Goal: Task Accomplishment & Management: Manage account settings

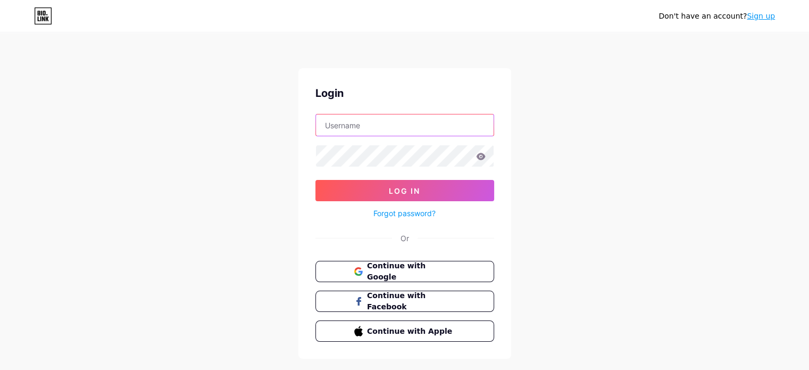
click at [377, 124] on input "text" at bounding box center [405, 124] width 178 height 21
type input "[EMAIL_ADDRESS][DOMAIN_NAME]"
click at [476, 158] on icon at bounding box center [481, 156] width 10 height 7
click at [481, 156] on icon at bounding box center [481, 156] width 10 height 7
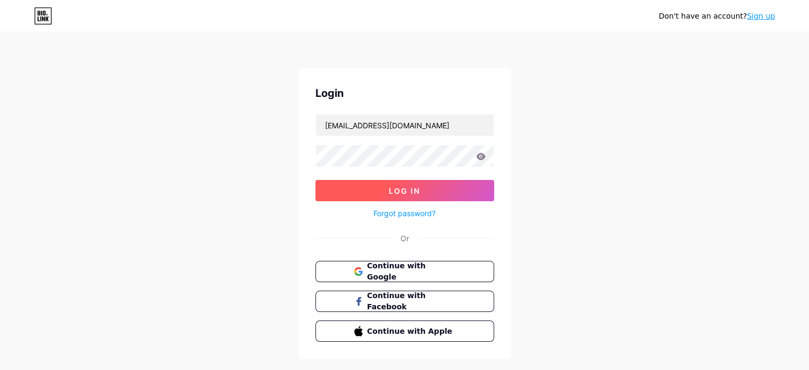
click at [436, 195] on button "Log In" at bounding box center [404, 190] width 179 height 21
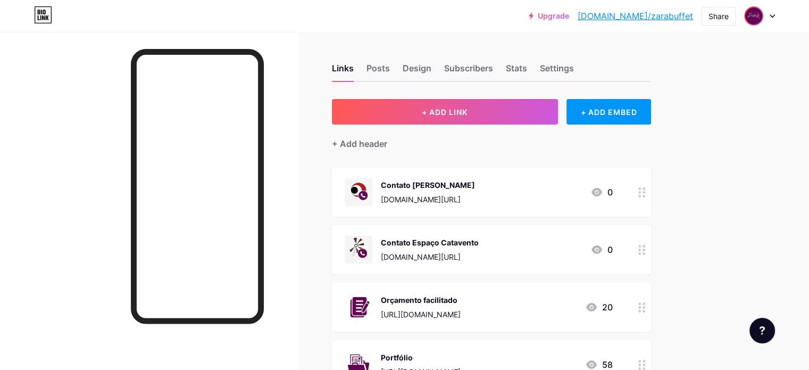
click at [759, 20] on img at bounding box center [753, 15] width 17 height 17
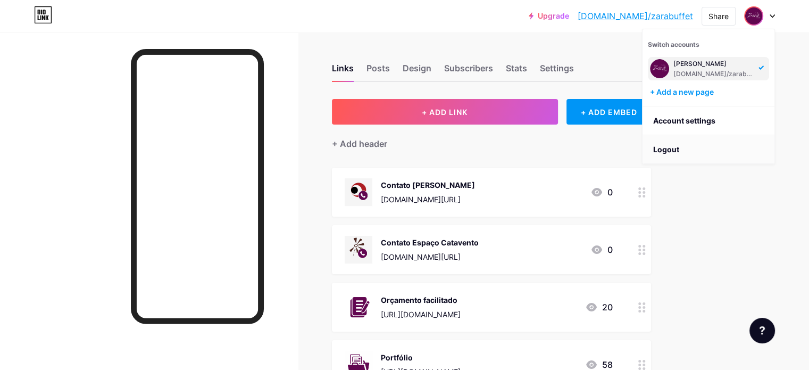
click at [696, 146] on li "Logout" at bounding box center [708, 149] width 132 height 29
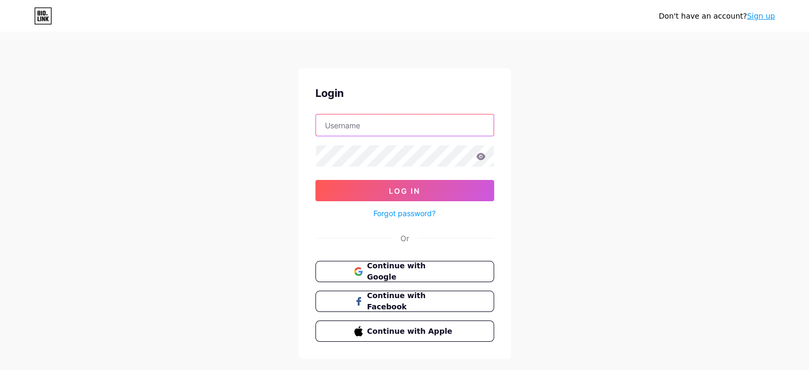
click at [401, 129] on input "text" at bounding box center [405, 124] width 178 height 21
type input "espacoharas"
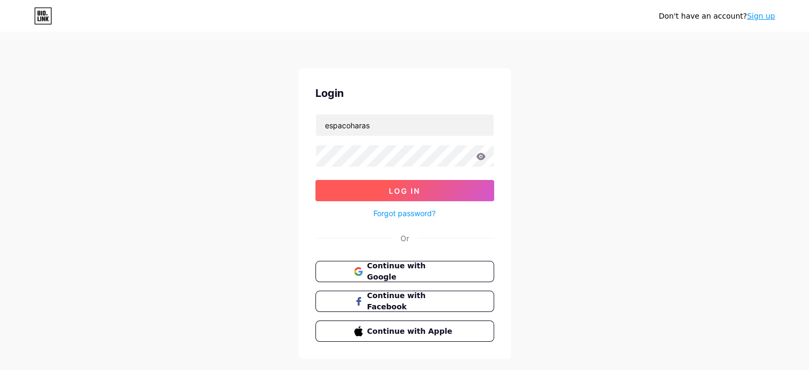
click at [392, 180] on button "Log In" at bounding box center [404, 190] width 179 height 21
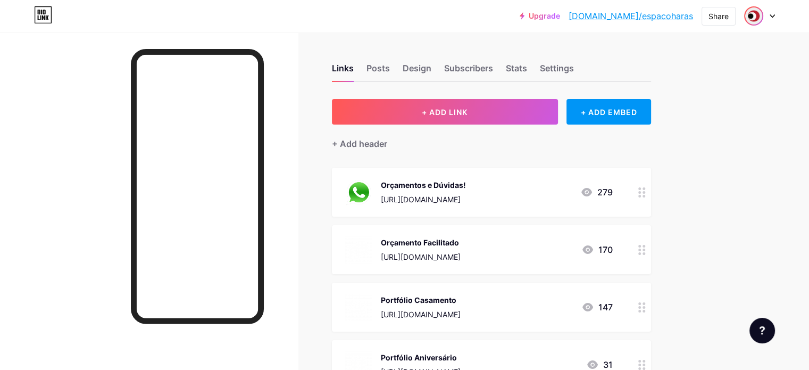
click at [757, 16] on img at bounding box center [753, 15] width 17 height 17
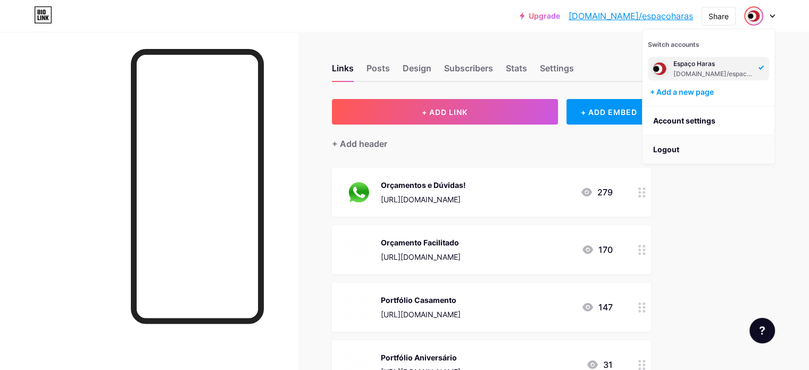
click at [684, 139] on li "Logout" at bounding box center [708, 149] width 132 height 29
